Goal: Task Accomplishment & Management: Manage account settings

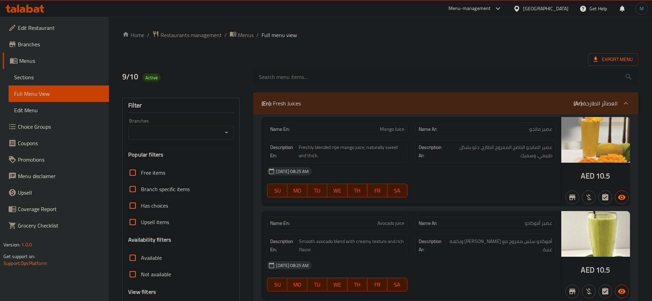
scroll to position [11140, 0]
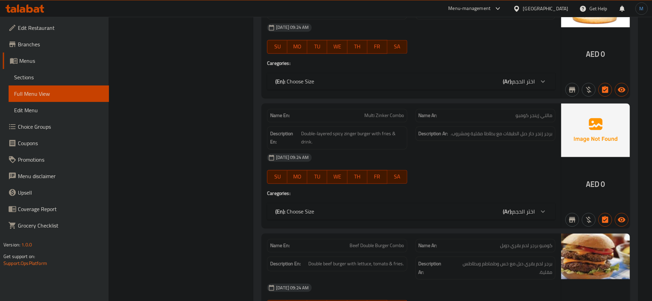
click at [539, 5] on div "[GEOGRAPHIC_DATA]" at bounding box center [545, 9] width 45 height 8
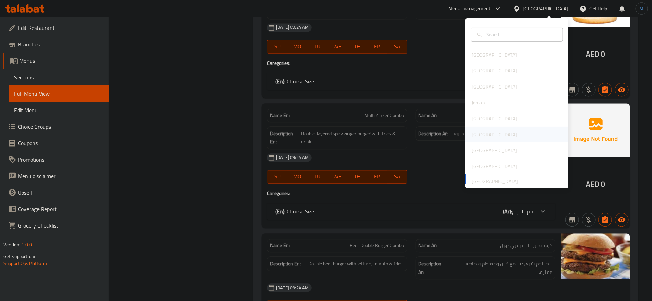
click at [480, 132] on div "[GEOGRAPHIC_DATA]" at bounding box center [494, 135] width 56 height 16
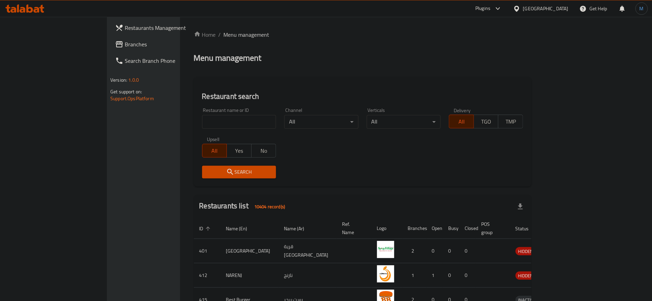
click at [110, 52] on link "Branches" at bounding box center [163, 44] width 106 height 16
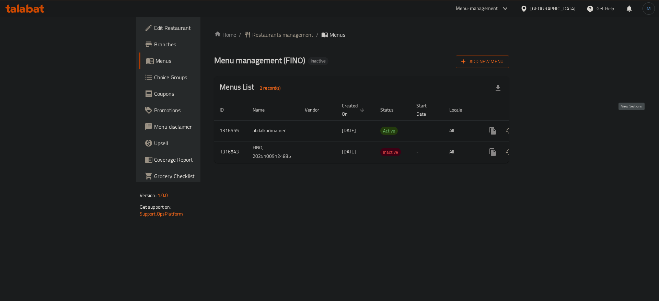
click at [547, 127] on icon "enhanced table" at bounding box center [543, 131] width 8 height 8
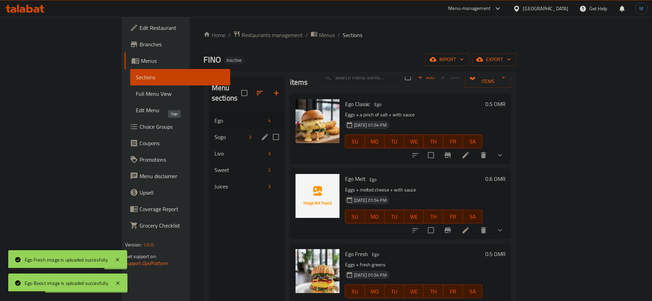
click at [214, 133] on span "Sogo" at bounding box center [230, 137] width 32 height 8
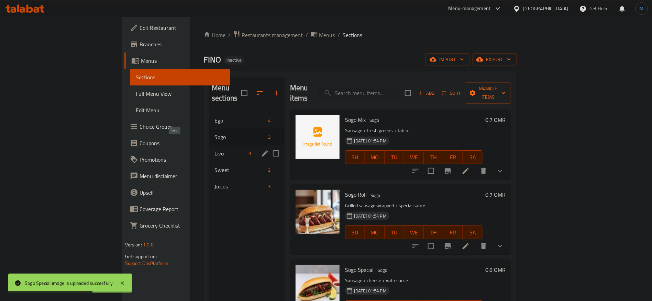
click at [214, 149] on span "Livo" at bounding box center [230, 153] width 32 height 8
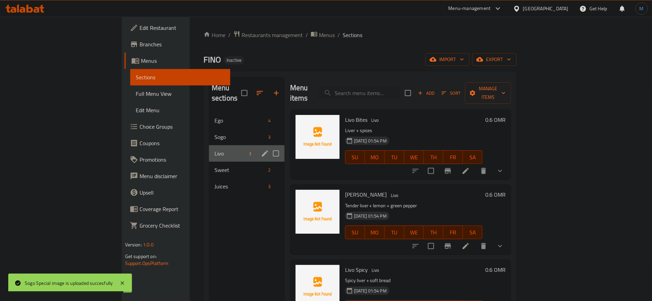
click at [225, 145] on div "Livo 3" at bounding box center [247, 153] width 76 height 16
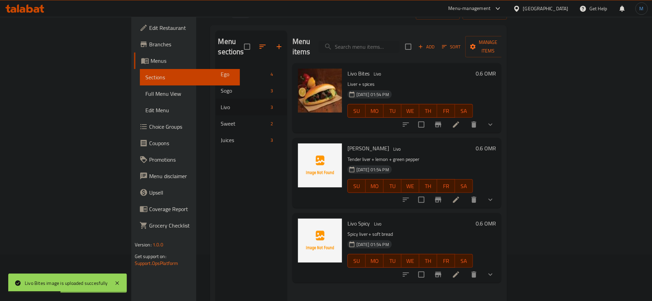
scroll to position [52, 0]
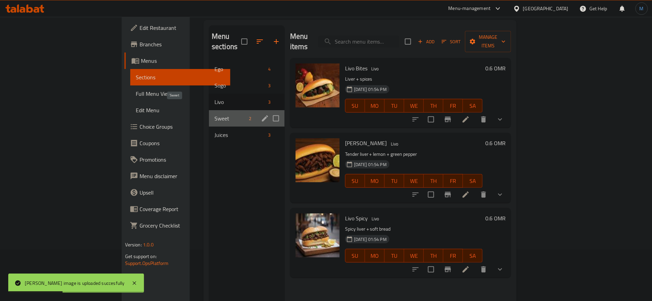
click at [214, 114] on span "Sweet" at bounding box center [230, 118] width 32 height 8
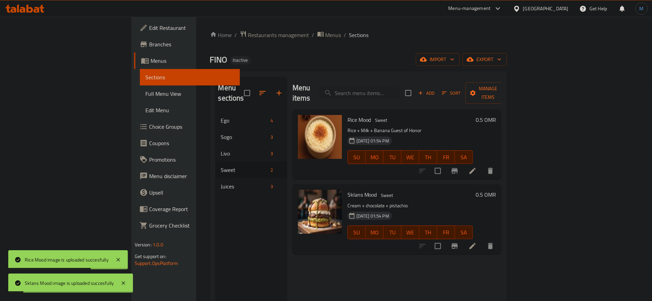
click at [215, 183] on div "Juices 3" at bounding box center [250, 186] width 71 height 16
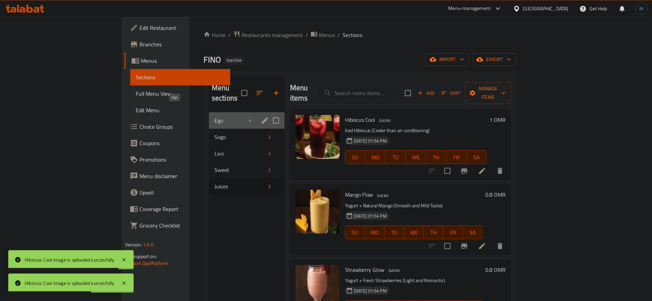
click at [214, 116] on span "Ego" at bounding box center [230, 120] width 32 height 8
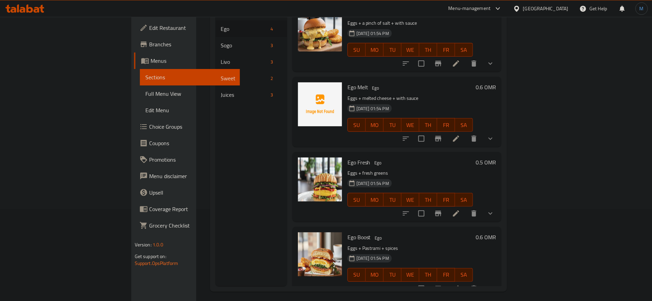
scroll to position [96, 0]
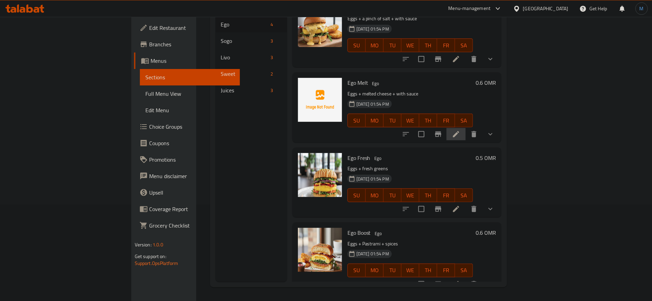
click at [465, 128] on li at bounding box center [455, 134] width 19 height 12
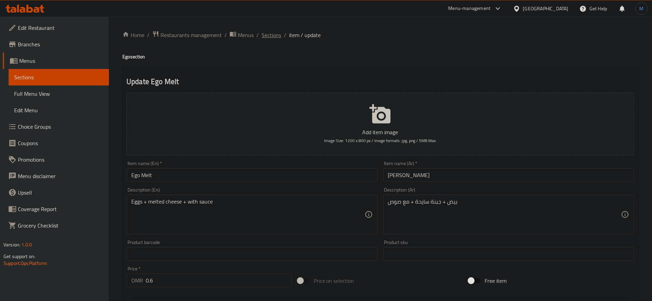
click at [268, 36] on span "Sections" at bounding box center [271, 35] width 20 height 8
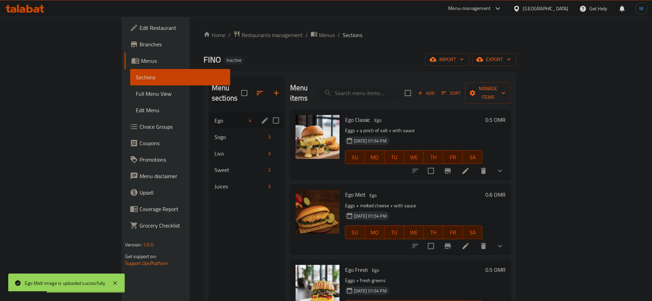
click at [209, 117] on div "Ego 4" at bounding box center [247, 120] width 76 height 16
click at [214, 133] on span "Sogo" at bounding box center [230, 137] width 32 height 8
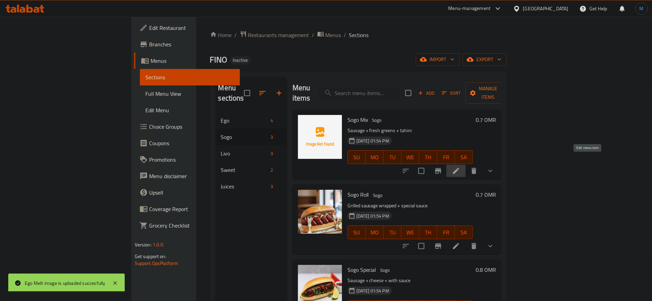
click at [460, 167] on icon at bounding box center [456, 171] width 8 height 8
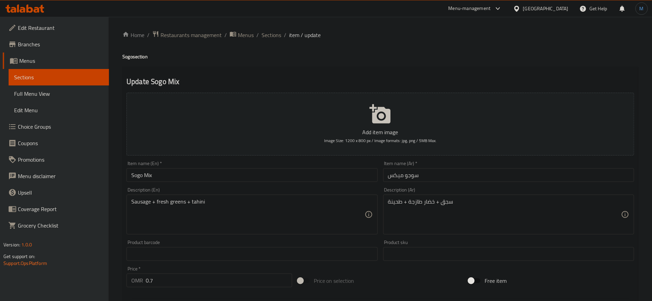
click at [272, 40] on div "Home / Restaurants management / Menus / Sections / item / update Sogo section U…" at bounding box center [380, 257] width 516 height 452
click at [270, 40] on div "Home / Restaurants management / Menus / Sections / item / update Sogo section U…" at bounding box center [380, 257] width 516 height 452
click at [271, 35] on span "Sections" at bounding box center [271, 35] width 20 height 8
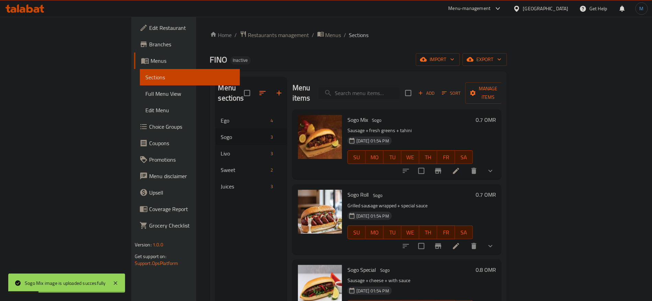
click at [399, 92] on input "search" at bounding box center [358, 93] width 81 height 12
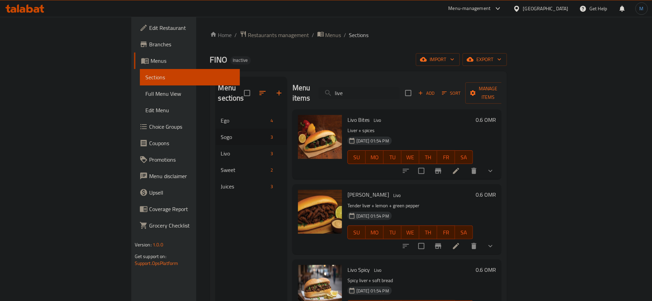
type input "live"
click at [145, 91] on span "Full Menu View" at bounding box center [189, 94] width 89 height 8
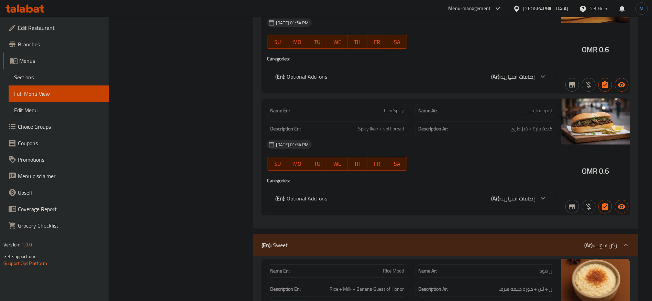
scroll to position [1175, 0]
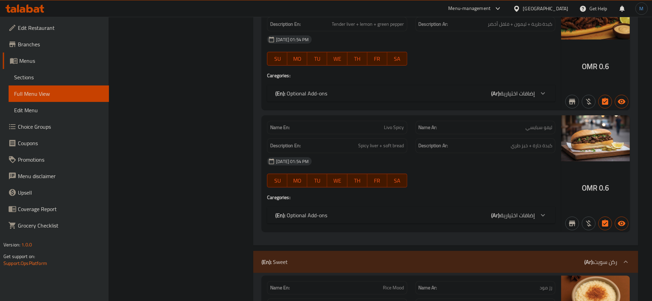
click at [556, 11] on div "[GEOGRAPHIC_DATA]" at bounding box center [545, 9] width 45 height 8
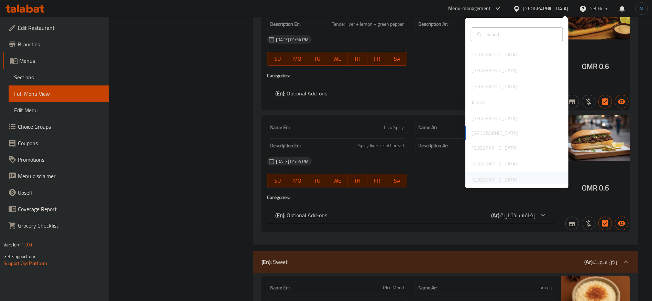
click at [493, 177] on div "[GEOGRAPHIC_DATA]" at bounding box center [493, 180] width 45 height 8
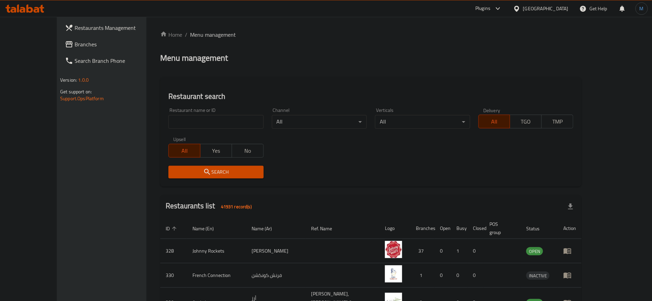
click at [75, 42] on span "Branches" at bounding box center [118, 44] width 86 height 8
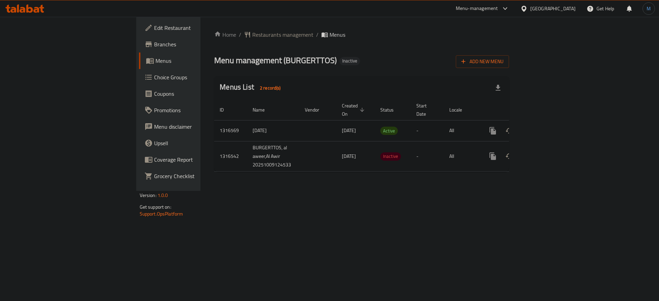
click at [556, 127] on td "enhanced table" at bounding box center [517, 130] width 77 height 21
click at [547, 127] on icon "enhanced table" at bounding box center [543, 131] width 8 height 8
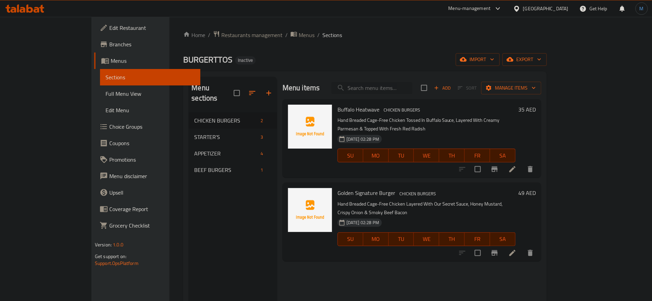
paste input "BBQ TATAR TOS"
click at [411, 91] on input "BBQ TATAR TOS" at bounding box center [371, 88] width 81 height 12
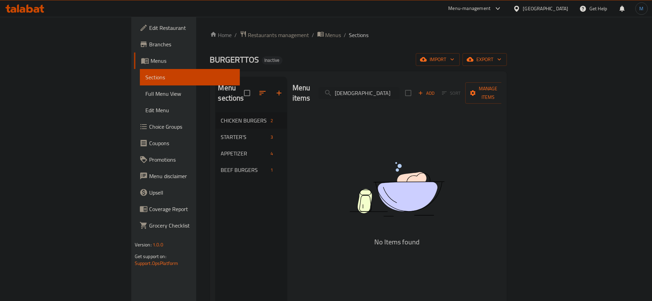
paste input "BBQ WING"
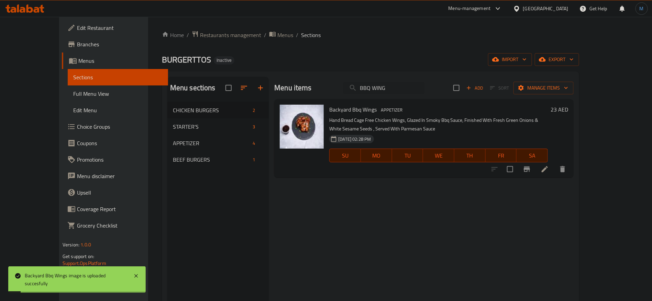
paste input "UFFALLO BLAST PUFF"
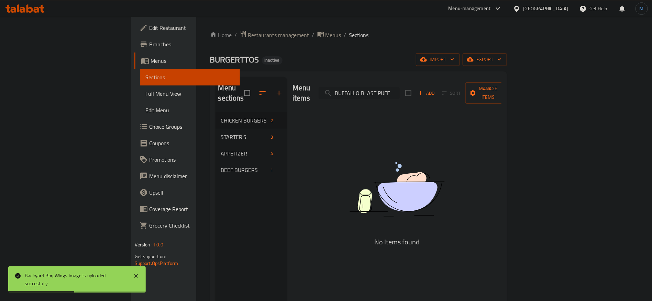
click at [399, 87] on input "BUFFALLO BLAST PUFF" at bounding box center [358, 93] width 81 height 12
paste input "LAST"
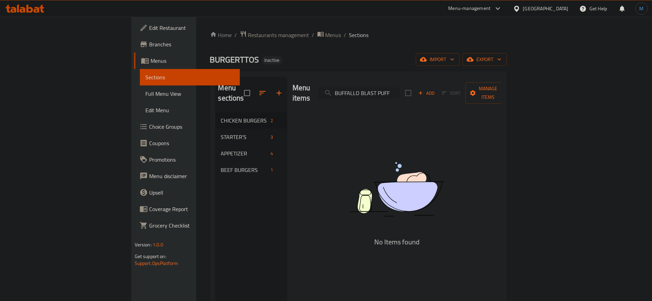
click at [399, 93] on input "BUFFALLO BLAST PUFF" at bounding box center [358, 93] width 81 height 12
paste input "search"
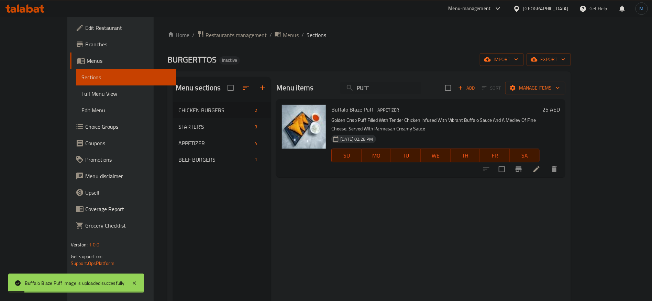
paste input "BUFFALLO CHICKEN BURGER"
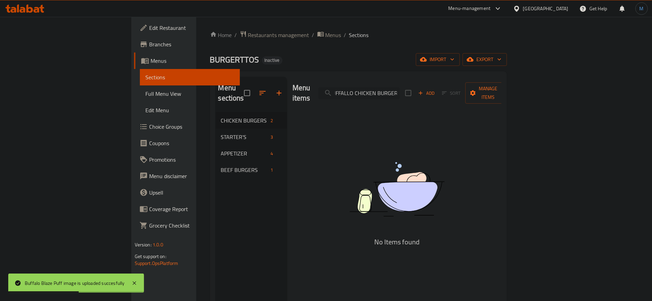
click at [399, 88] on input "BUFFALLO CHICKEN BURGER" at bounding box center [358, 93] width 81 height 12
paste input "CHICKEN"
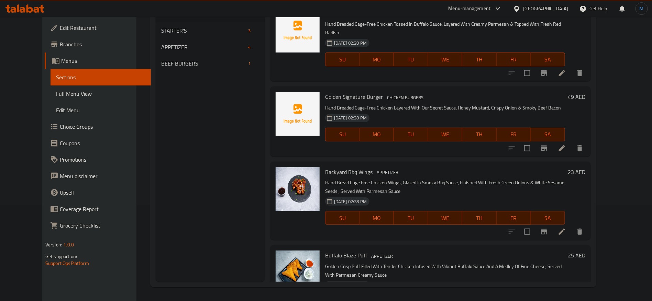
scroll to position [0, 0]
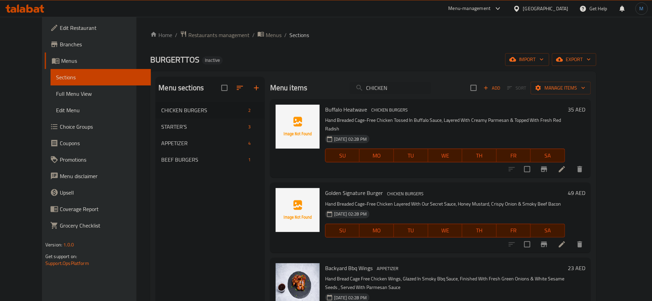
click at [326, 107] on span "Buffalo Heatwave" at bounding box center [346, 109] width 42 height 10
copy span "Buffalo"
click at [391, 96] on div "Menu items CHICKEN Add Sort Manage items" at bounding box center [430, 88] width 320 height 22
click at [397, 92] on input "CHICKEN" at bounding box center [390, 88] width 81 height 12
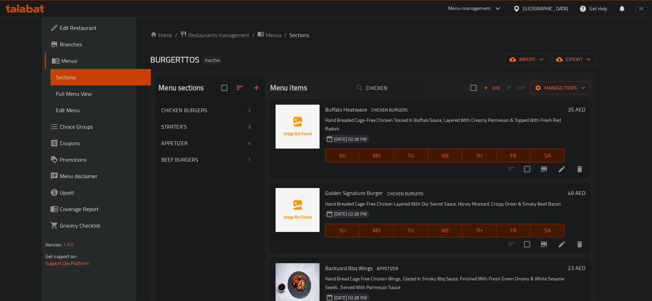
paste input "Buffalo"
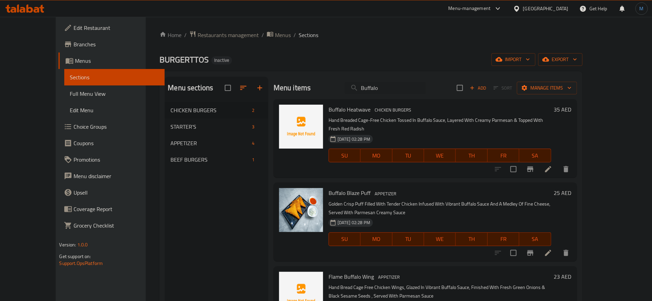
paste input "SPECIAL CHICKEN BURGER"
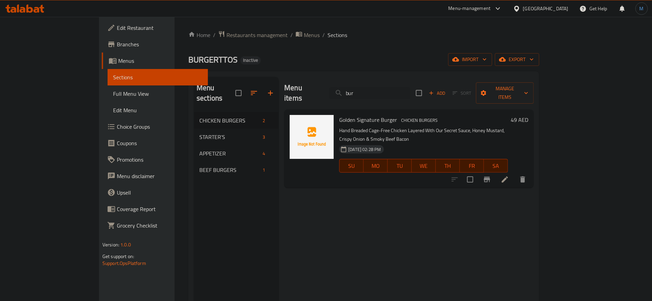
type input "bur"
click at [113, 90] on span "Full Menu View" at bounding box center [157, 94] width 89 height 8
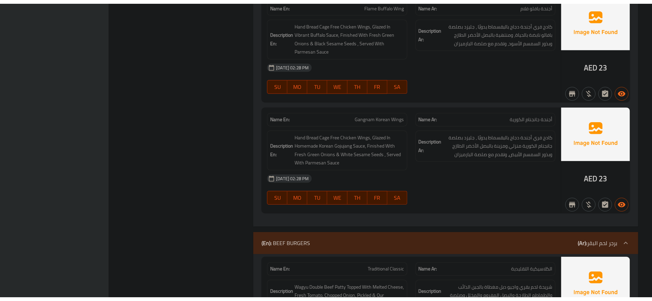
scroll to position [994, 0]
